Goal: Information Seeking & Learning: Find specific fact

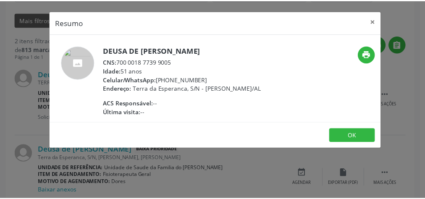
scroll to position [203, 0]
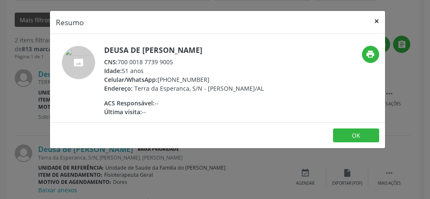
click at [378, 21] on button "×" at bounding box center [376, 21] width 17 height 21
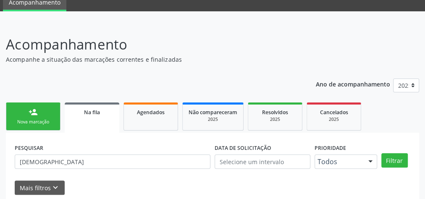
scroll to position [1, 0]
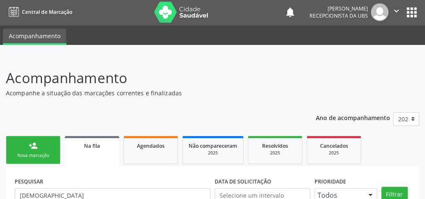
click at [89, 151] on link "Na fila" at bounding box center [92, 151] width 55 height 30
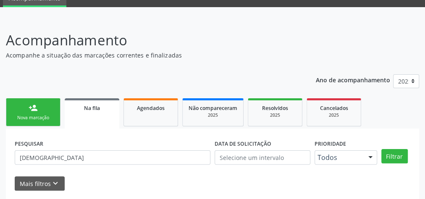
scroll to position [71, 0]
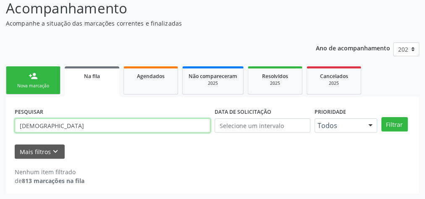
click at [88, 129] on input "[DEMOGRAPHIC_DATA]" at bounding box center [113, 125] width 196 height 14
type input "D"
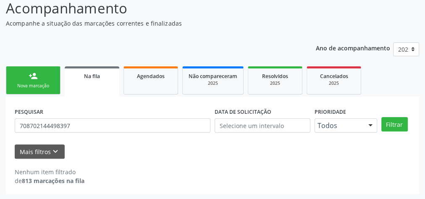
click at [391, 116] on div "PESQUISAR 708702144498397 DATA DE SOLICITAÇÃO Prioridade Todos Todos Baixa Prio…" at bounding box center [213, 121] width 400 height 33
click at [391, 123] on button "Filtrar" at bounding box center [394, 124] width 26 height 14
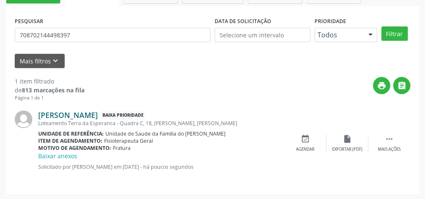
click at [81, 115] on link "[PERSON_NAME]" at bounding box center [68, 114] width 60 height 9
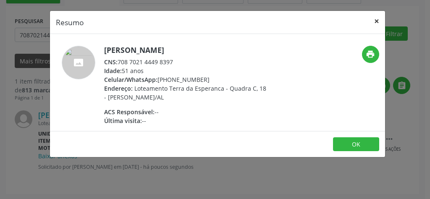
click at [375, 21] on button "×" at bounding box center [376, 21] width 17 height 21
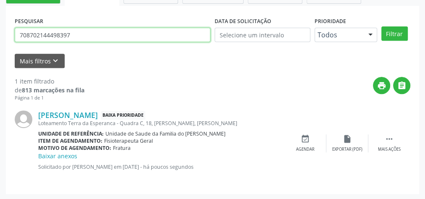
drag, startPoint x: 84, startPoint y: 34, endPoint x: 9, endPoint y: 37, distance: 74.8
click at [9, 37] on div "PESQUISAR 708702144498397 DATA DE SOLICITAÇÃO Prioridade Todos Todos Baixa Prio…" at bounding box center [212, 100] width 413 height 188
type input "700502744090956"
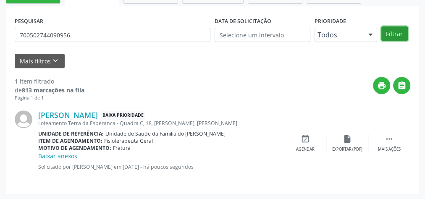
click at [391, 29] on button "Filtrar" at bounding box center [394, 33] width 26 height 14
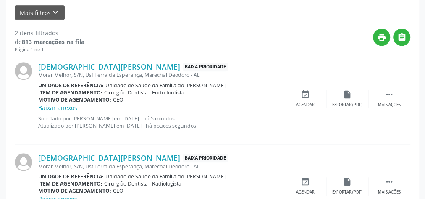
scroll to position [253, 0]
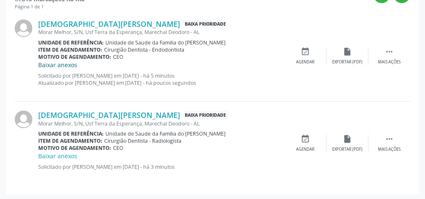
click at [62, 66] on link "Baixar anexos" at bounding box center [57, 65] width 39 height 8
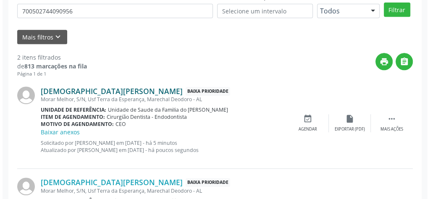
scroll to position [186, 0]
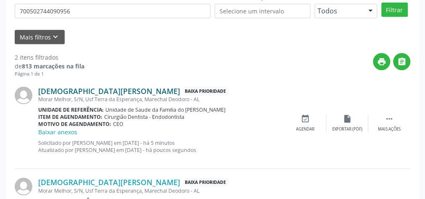
click at [67, 91] on link "[DEMOGRAPHIC_DATA][PERSON_NAME]" at bounding box center [109, 91] width 142 height 9
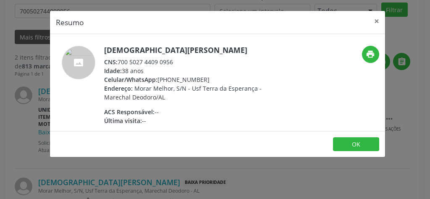
drag, startPoint x: 180, startPoint y: 61, endPoint x: 119, endPoint y: 61, distance: 60.5
click at [119, 61] on div "CNS: 700 5027 4409 0956" at bounding box center [185, 62] width 163 height 9
copy div "700 5027 4409 0956"
